Goal: Find specific page/section: Find specific page/section

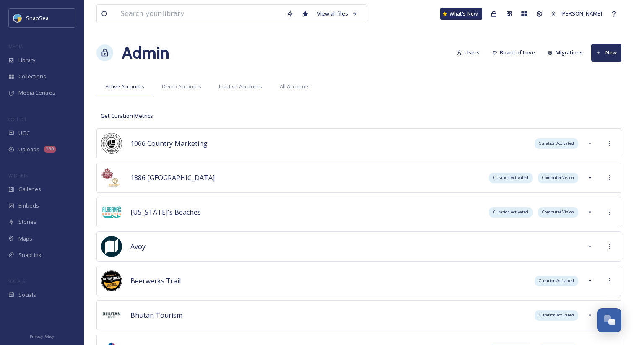
scroll to position [1037, 0]
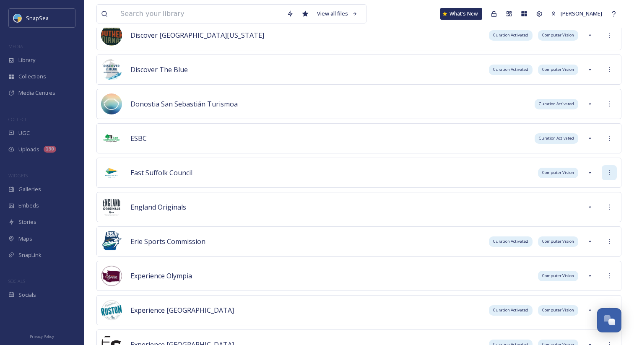
click at [613, 170] on div at bounding box center [609, 172] width 15 height 15
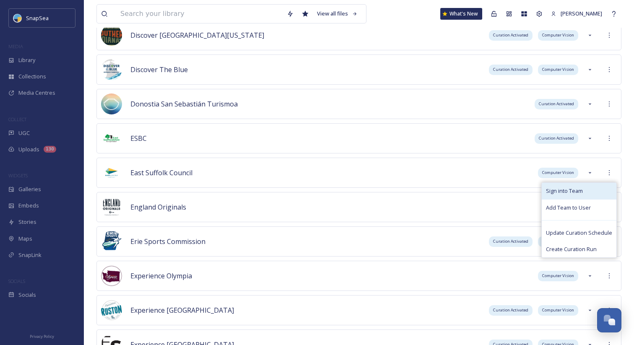
click at [604, 195] on div "Sign into Team" at bounding box center [579, 191] width 75 height 16
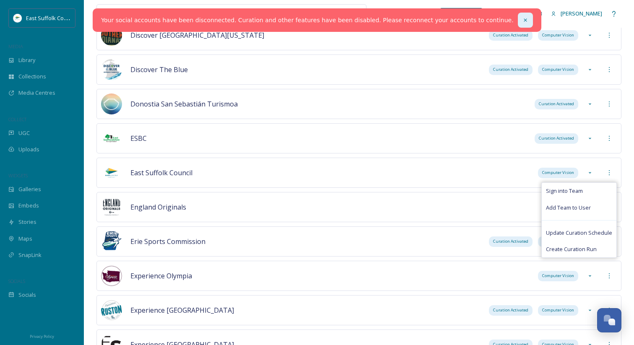
click at [523, 21] on icon at bounding box center [526, 20] width 6 height 6
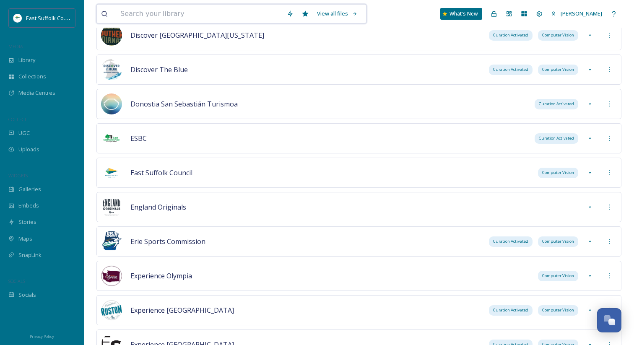
click at [216, 11] on input at bounding box center [199, 14] width 167 height 18
type input ".ai"
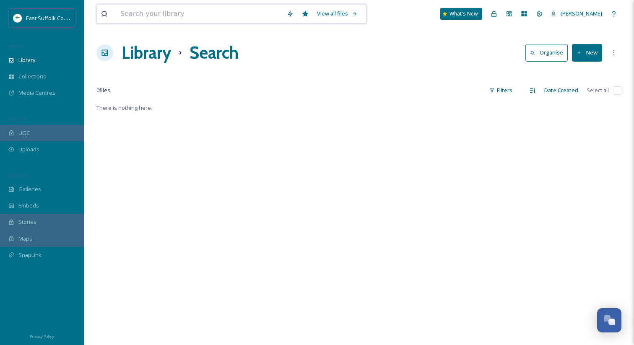
click at [167, 13] on input at bounding box center [199, 14] width 167 height 18
type input ".ai"
type input ".ia"
click at [154, 54] on h1 "Library" at bounding box center [147, 52] width 50 height 25
